Goal: Browse casually: Explore the website without a specific task or goal

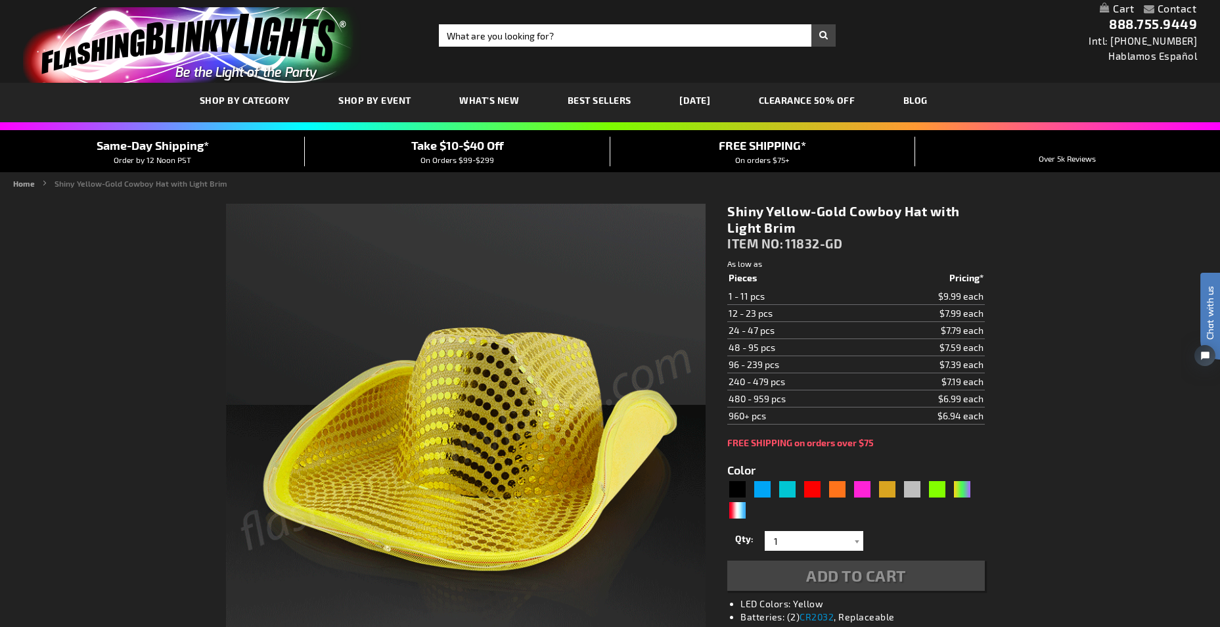
type input "5633"
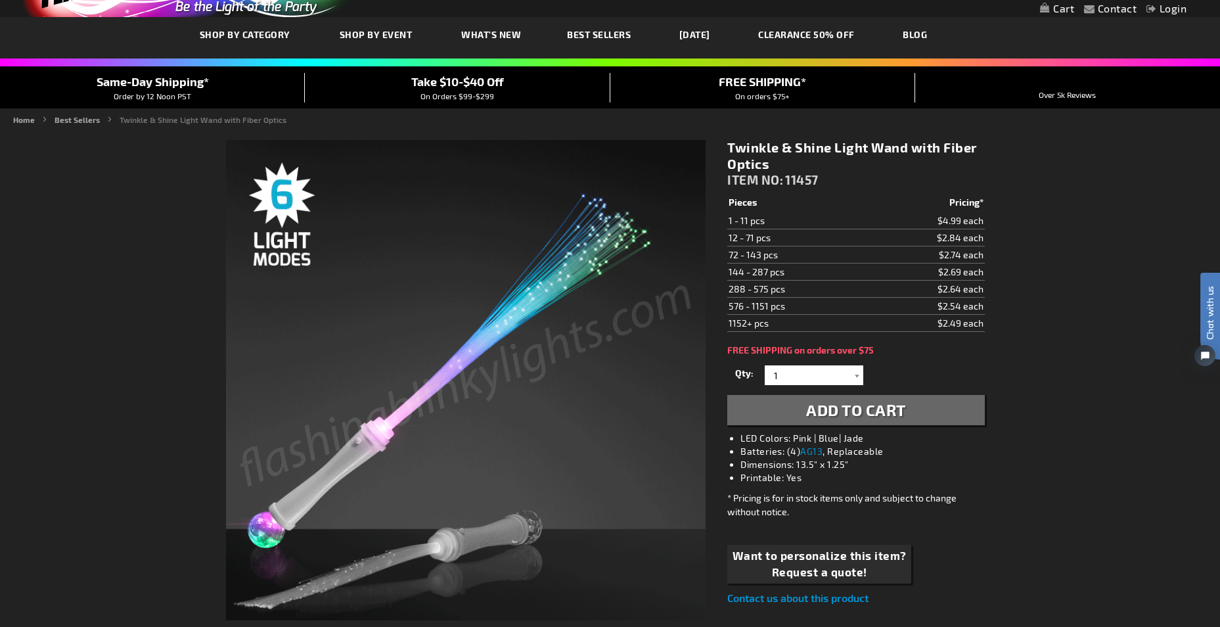
scroll to position [131, 0]
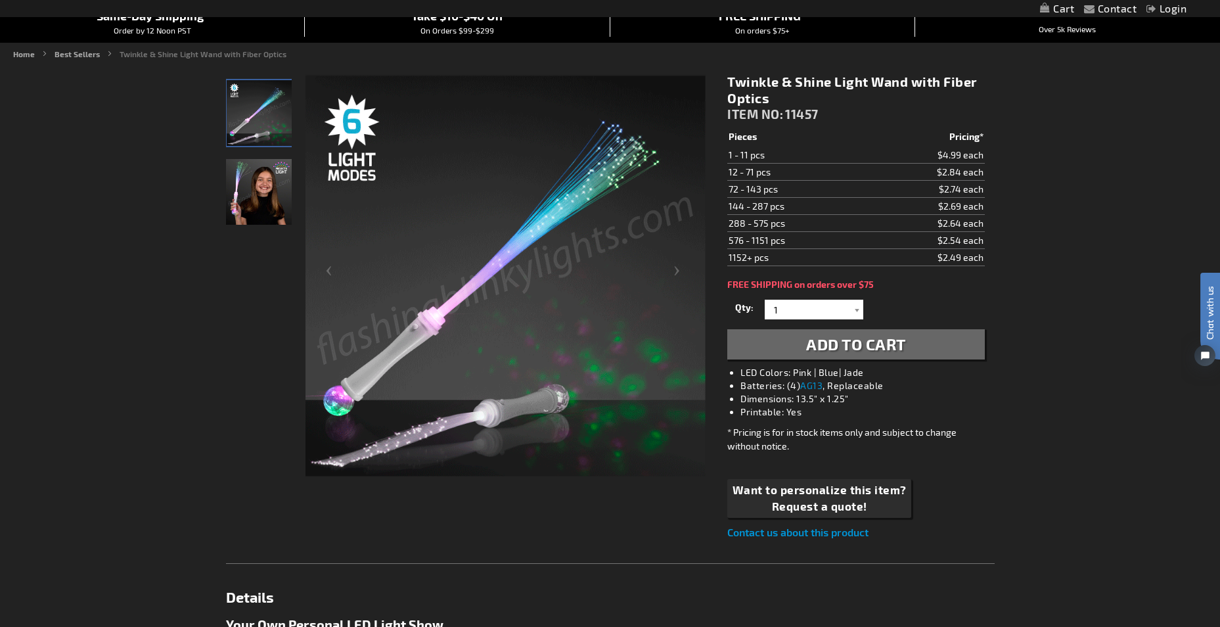
click at [263, 199] on img "Light Up Twinkle & Shine Fiber LED Optic Wands" at bounding box center [259, 192] width 66 height 66
